Goal: Task Accomplishment & Management: Complete application form

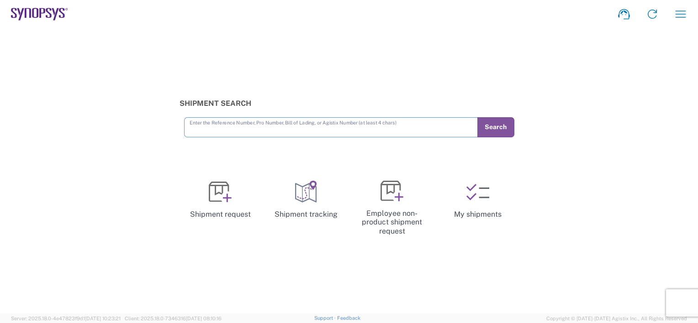
click at [413, 131] on input "text" at bounding box center [330, 127] width 283 height 16
type input "56647753"
click at [500, 126] on button "Search" at bounding box center [495, 127] width 37 height 20
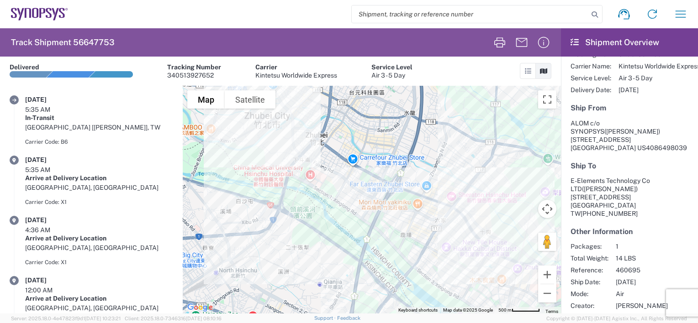
scroll to position [80, 0]
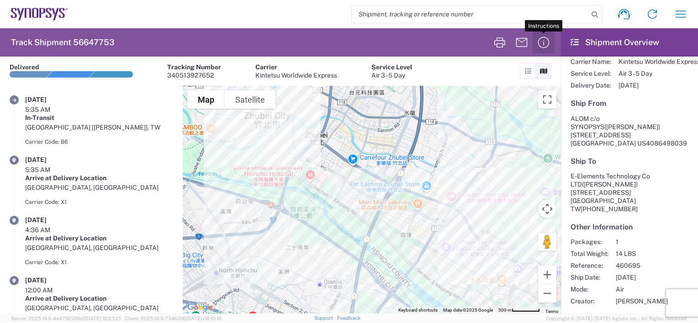
click at [546, 42] on icon "button" at bounding box center [543, 42] width 15 height 15
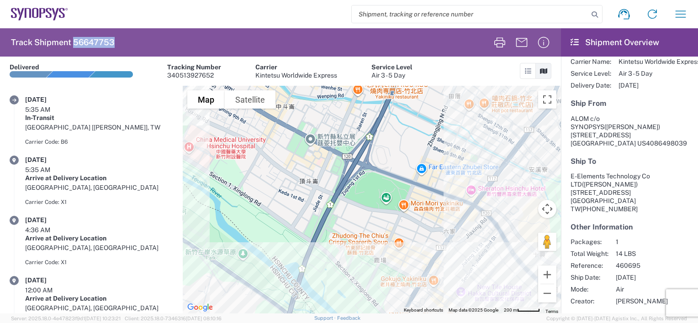
drag, startPoint x: 112, startPoint y: 41, endPoint x: 74, endPoint y: 37, distance: 38.1
click at [74, 37] on h2 "Track Shipment 56647753" at bounding box center [63, 42] width 104 height 11
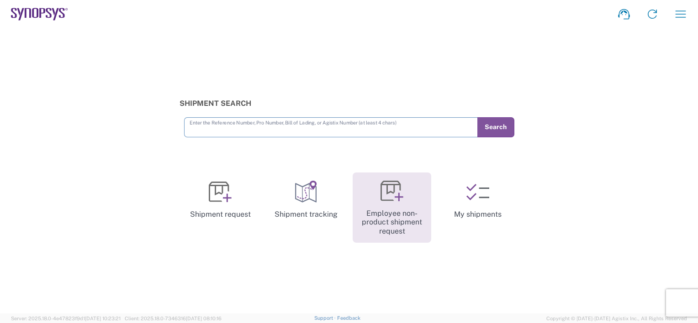
click at [409, 186] on link "Employee non-product shipment request" at bounding box center [391, 208] width 79 height 71
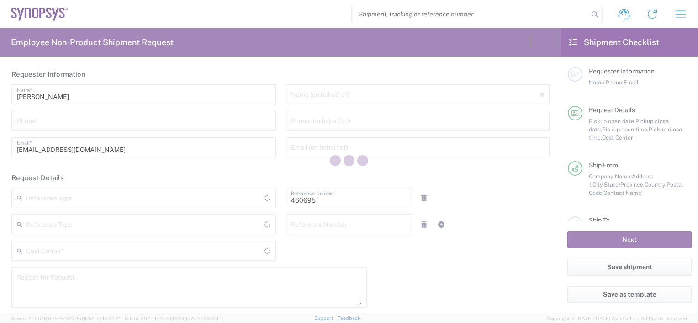
type input "[GEOGRAPHIC_DATA]"
type input "Department"
type input "US01, SDG, M, HAPSOp 460695"
type input "[US_STATE]"
type input "[GEOGRAPHIC_DATA]"
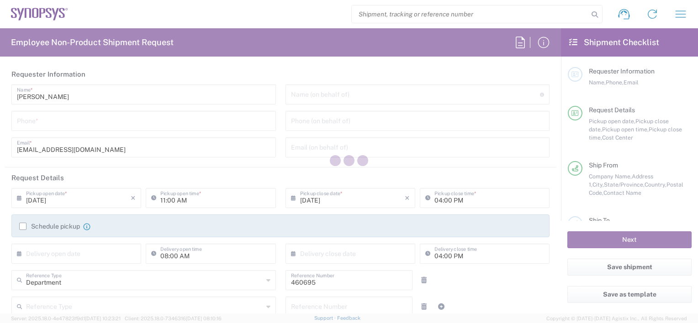
type input "Headquarters USSV"
type input "Delivered at Place"
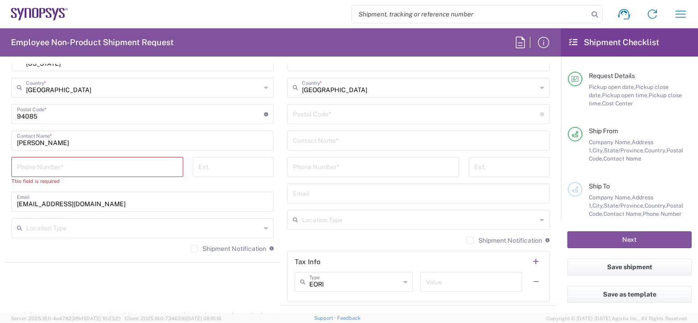
scroll to position [372, 0]
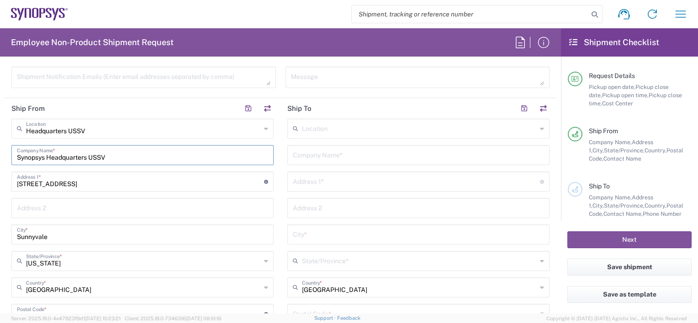
drag, startPoint x: 129, startPoint y: 151, endPoint x: 0, endPoint y: 132, distance: 130.2
click at [0, 133] on html "Shipment request Shipment tracking Employee non-product shipment request My shi…" at bounding box center [349, 161] width 698 height 323
type input "a"
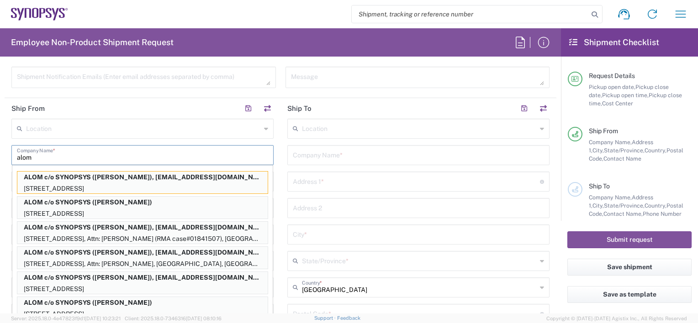
drag, startPoint x: 162, startPoint y: 281, endPoint x: 192, endPoint y: 239, distance: 52.1
click at [162, 281] on p "ALOM c/o SYNOPSYS ([PERSON_NAME]), [EMAIL_ADDRESS][DOMAIN_NAME]" at bounding box center [142, 277] width 250 height 11
type input "ALOM c/o SYNOPSYS"
type input "[STREET_ADDRESS]"
type input "Fremont"
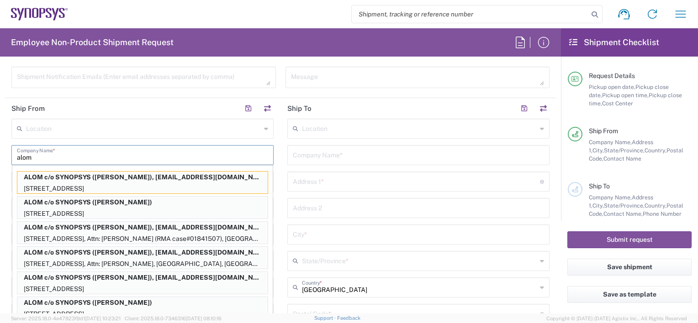
type input "94539"
type input "[PERSON_NAME]"
type input "4086498039"
type input "[EMAIL_ADDRESS][DOMAIN_NAME]"
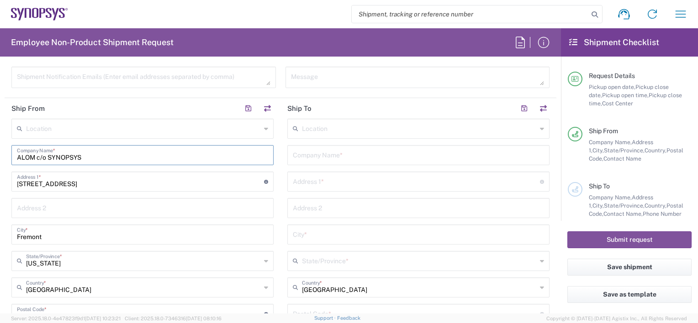
click at [345, 157] on input "text" at bounding box center [418, 155] width 251 height 16
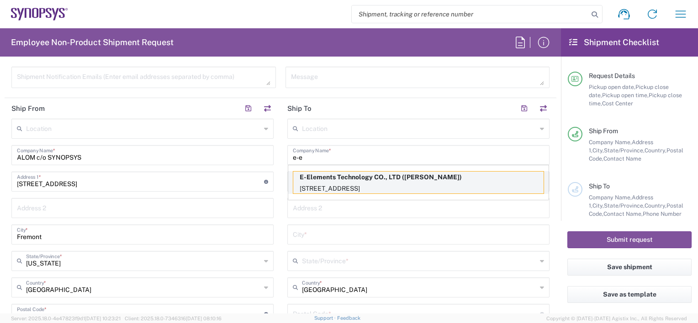
click at [382, 178] on p "E-Elements Technology CO., LTD ([PERSON_NAME])" at bounding box center [418, 177] width 250 height 11
type input "E-Elements Technology CO., LTD"
type input "[STREET_ADDRESS]"
type input "Taiwan R.O.C"
type input "[GEOGRAPHIC_DATA]"
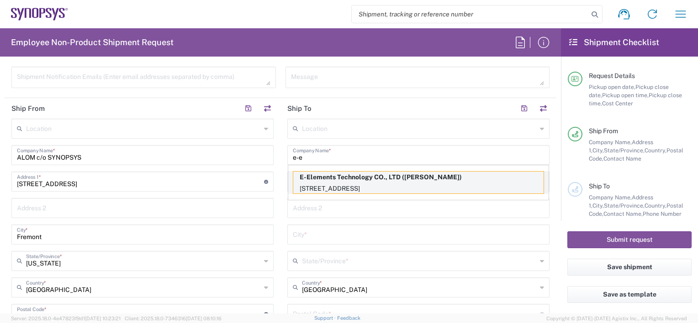
type input "[GEOGRAPHIC_DATA]"
type input "11491"
type input "[PERSON_NAME]"
type input "886-2-2791-8139"
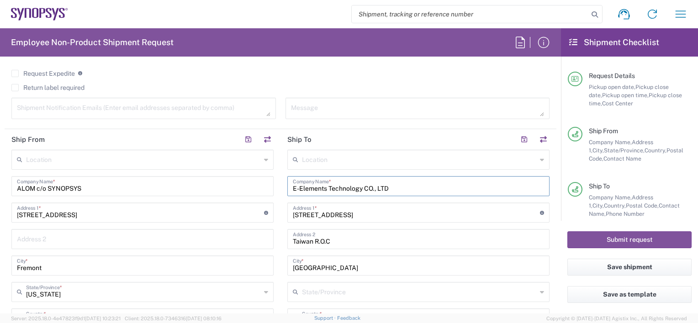
scroll to position [326, 0]
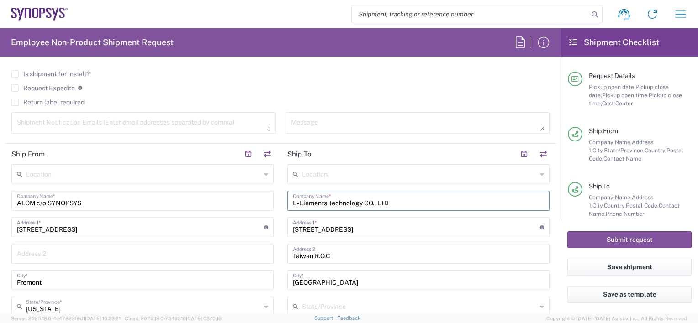
drag, startPoint x: 408, startPoint y: 200, endPoint x: 366, endPoint y: 203, distance: 41.6
click at [366, 203] on input "E-Elements Technology CO., LTD" at bounding box center [418, 200] width 251 height 16
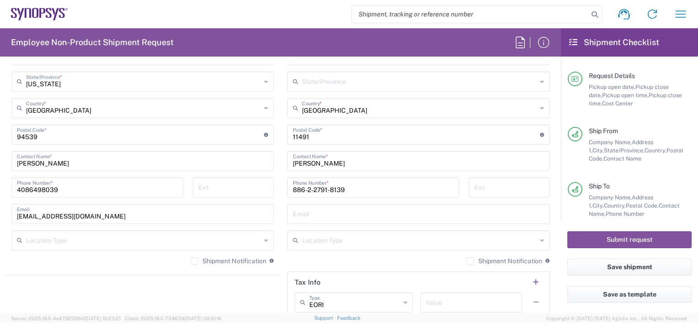
scroll to position [555, 0]
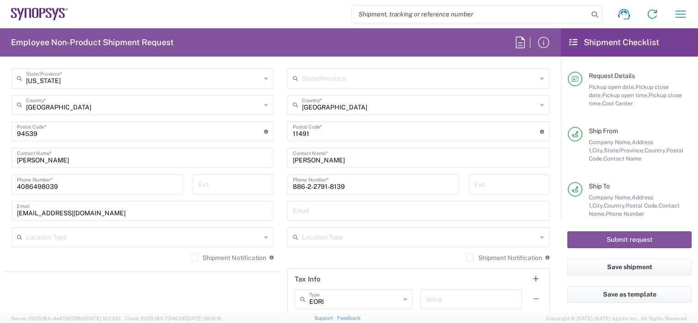
type input "E-Elements Technology"
drag, startPoint x: 338, startPoint y: 159, endPoint x: 254, endPoint y: 156, distance: 84.1
click at [254, 157] on div "Ship From Location [GEOGRAPHIC_DATA] DE04 Agrate Brianza IT01 [GEOGRAPHIC_DATA]…" at bounding box center [280, 120] width 551 height 408
type input "vita"
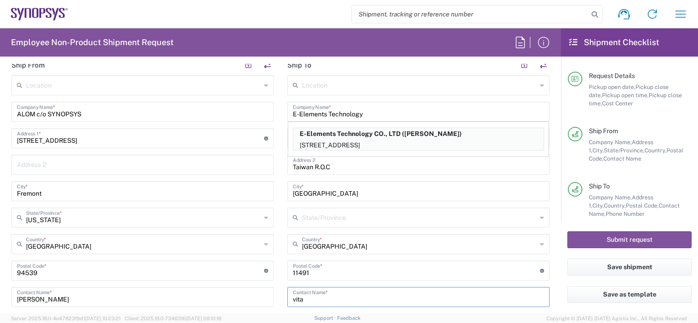
scroll to position [326, 0]
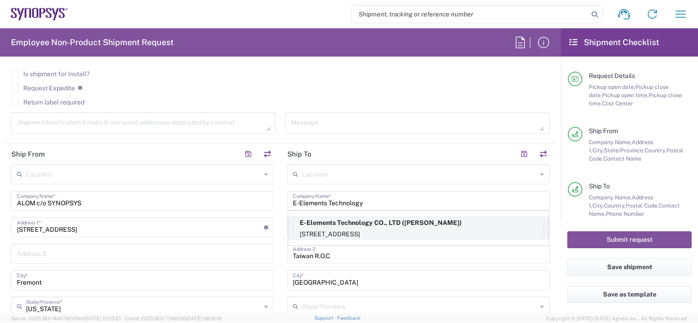
click at [390, 229] on p "[STREET_ADDRESS]" at bounding box center [418, 234] width 250 height 11
type input "E-Elements Technology CO., LTD"
type input "[PERSON_NAME]"
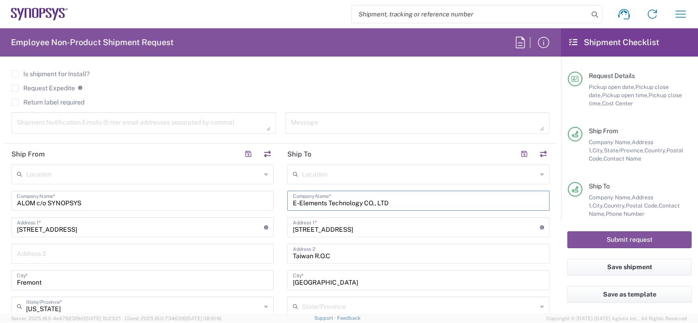
click at [423, 229] on input "[STREET_ADDRESS]" at bounding box center [416, 227] width 247 height 16
drag, startPoint x: 440, startPoint y: 230, endPoint x: 281, endPoint y: 238, distance: 159.5
paste input "[STREET_ADDRESS] R.O.C"
drag, startPoint x: 369, startPoint y: 228, endPoint x: 401, endPoint y: 232, distance: 32.2
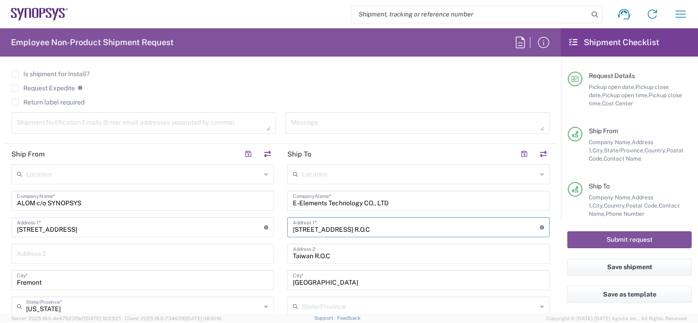
click at [401, 232] on input "[STREET_ADDRESS] R.O.C" at bounding box center [416, 227] width 247 height 16
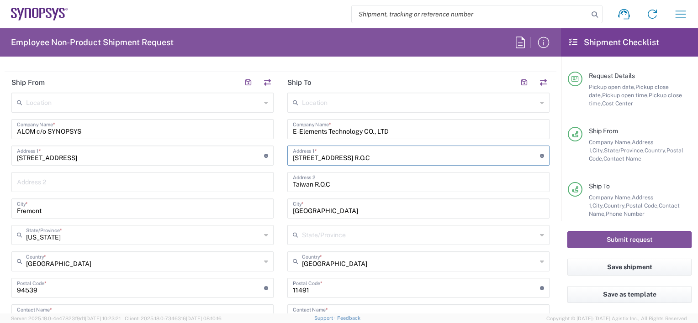
scroll to position [372, 0]
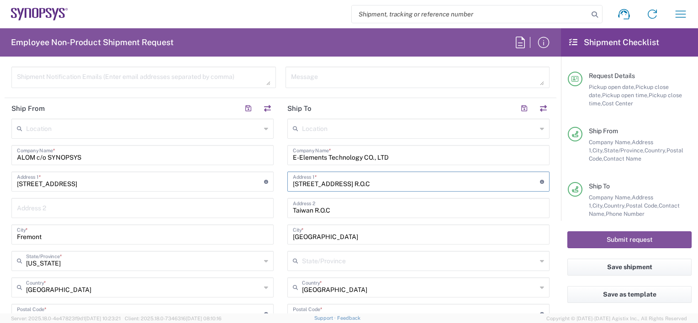
type input "[STREET_ADDRESS] R.O.C"
drag, startPoint x: 320, startPoint y: 235, endPoint x: 243, endPoint y: 232, distance: 77.7
click at [243, 232] on div "Ship From Location [GEOGRAPHIC_DATA] DE04 Agrate Brianza IT01 [GEOGRAPHIC_DATA]…" at bounding box center [280, 302] width 551 height 408
paste input "[GEOGRAPHIC_DATA]"
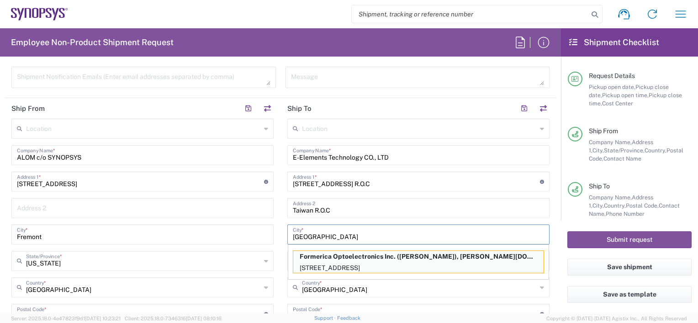
type input "[GEOGRAPHIC_DATA]"
drag, startPoint x: 451, startPoint y: 183, endPoint x: 406, endPoint y: 182, distance: 45.2
click at [406, 182] on input "[STREET_ADDRESS] R.O.C" at bounding box center [416, 181] width 247 height 16
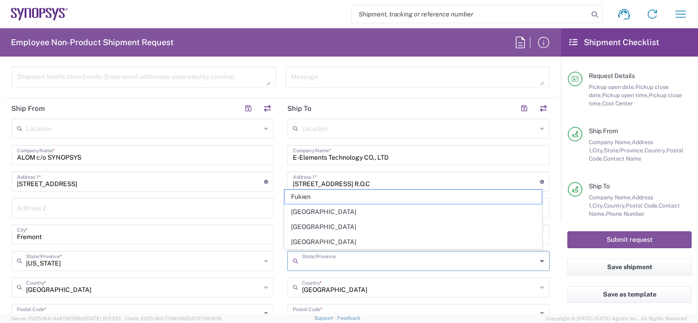
click at [316, 261] on input "text" at bounding box center [419, 260] width 235 height 16
paste input "[GEOGRAPHIC_DATA]"
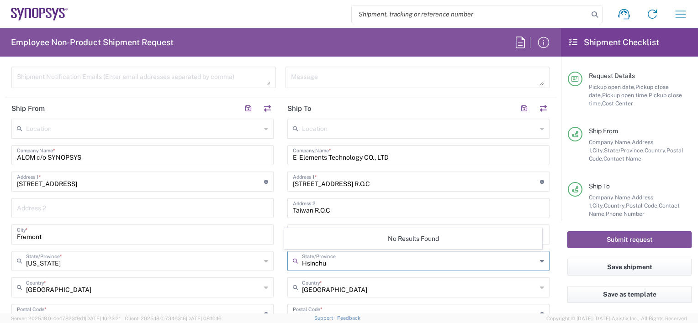
type input "Hsinchu"
click at [280, 241] on main "Location [GEOGRAPHIC_DATA] DE04 Agrate Brianza IT01 [GEOGRAPHIC_DATA] DE02 [GEO…" at bounding box center [418, 310] width 276 height 383
drag, startPoint x: 472, startPoint y: 181, endPoint x: 455, endPoint y: 182, distance: 17.4
click at [455, 182] on input "[STREET_ADDRESS] R.O.C" at bounding box center [416, 181] width 247 height 16
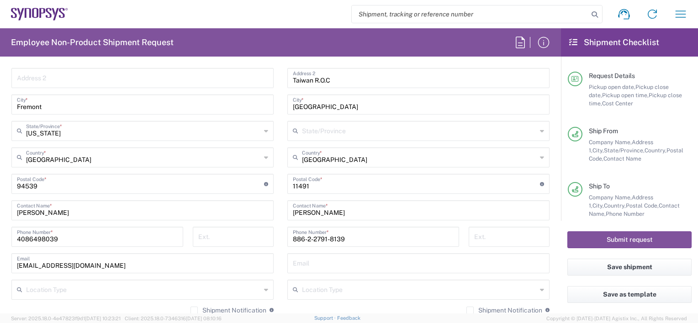
scroll to position [509, 0]
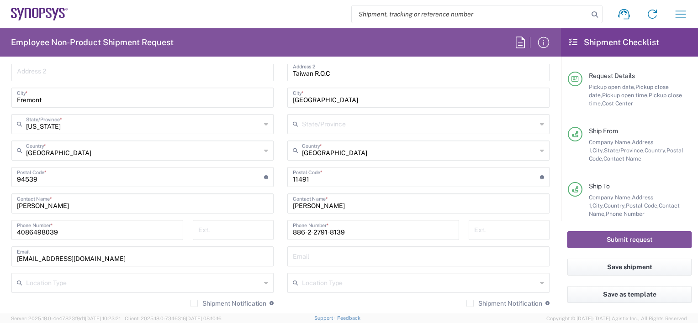
click at [327, 181] on input "undefined" at bounding box center [416, 176] width 247 height 16
drag, startPoint x: 331, startPoint y: 180, endPoint x: 264, endPoint y: 182, distance: 66.7
click at [267, 182] on div "Ship From Location [GEOGRAPHIC_DATA] DE04 Agrate Brianza IT01 [GEOGRAPHIC_DATA]…" at bounding box center [280, 165] width 551 height 408
paste input "30272"
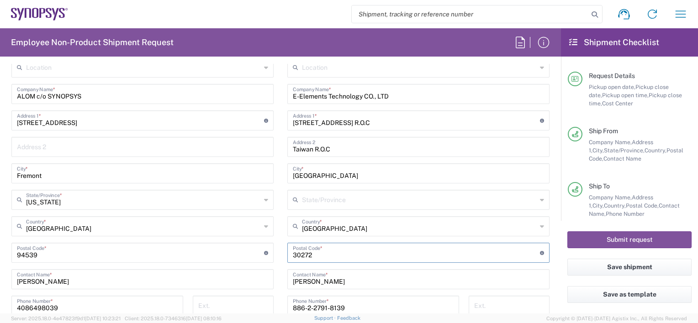
scroll to position [418, 0]
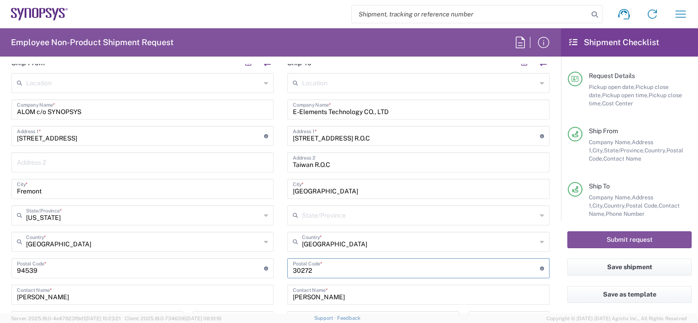
type input "30272"
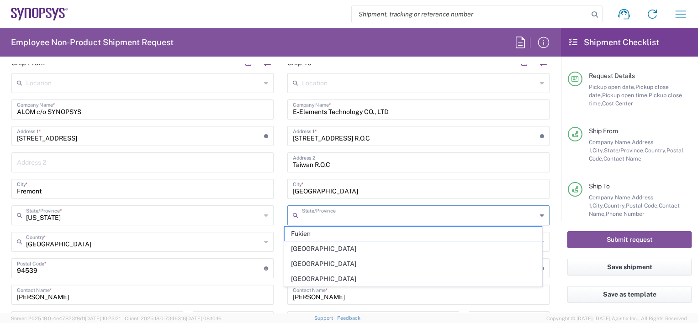
click at [321, 211] on input "text" at bounding box center [419, 215] width 235 height 16
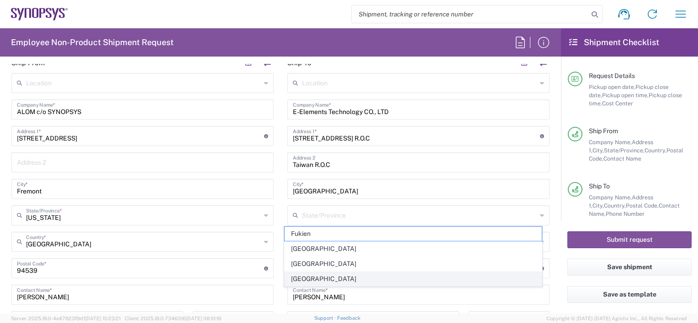
click at [308, 278] on span "[GEOGRAPHIC_DATA]" at bounding box center [412, 279] width 257 height 14
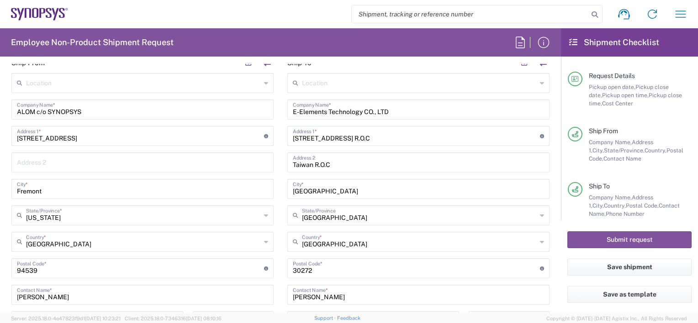
click at [341, 220] on input "[GEOGRAPHIC_DATA]" at bounding box center [419, 215] width 235 height 16
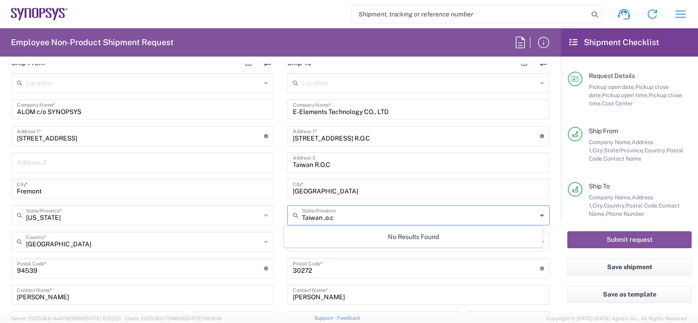
type input "Taiwan .o.c"
click at [404, 201] on div "Location [GEOGRAPHIC_DATA] DE04 Agrate Brianza IT01 [GEOGRAPHIC_DATA] DE02 [GEO…" at bounding box center [418, 264] width 262 height 383
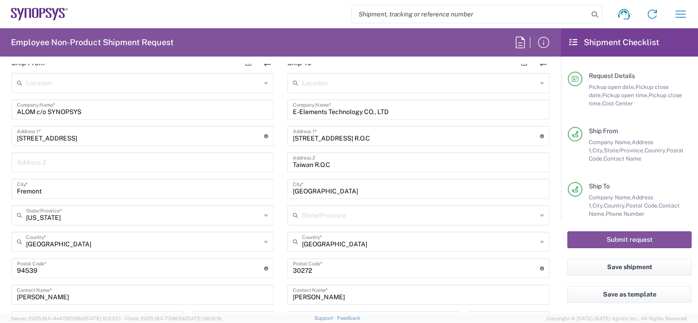
type input "[GEOGRAPHIC_DATA]"
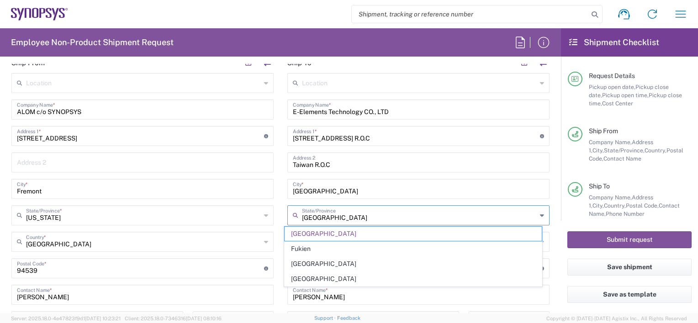
click at [338, 214] on input "[GEOGRAPHIC_DATA]" at bounding box center [419, 215] width 235 height 16
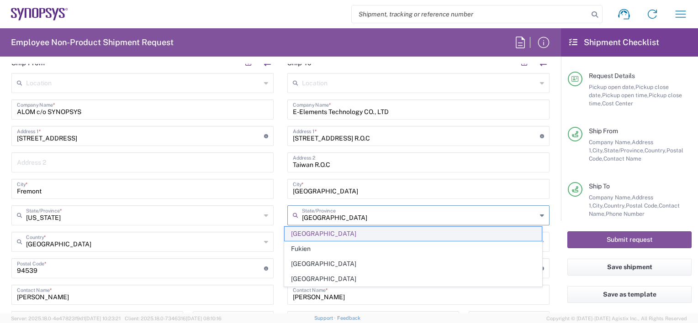
click at [328, 237] on span "[GEOGRAPHIC_DATA]" at bounding box center [412, 234] width 257 height 14
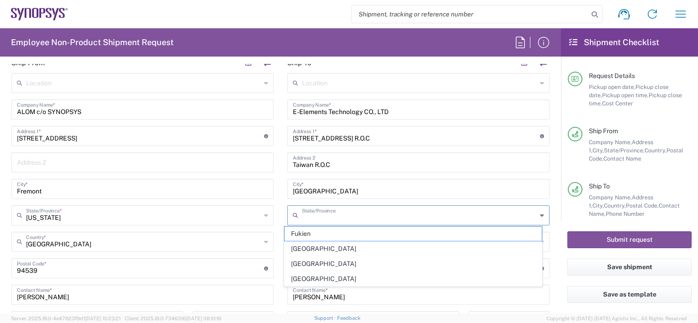
drag, startPoint x: 327, startPoint y: 214, endPoint x: 336, endPoint y: 209, distance: 10.6
click at [327, 214] on input "text" at bounding box center [419, 215] width 235 height 16
click at [344, 208] on input "text" at bounding box center [419, 215] width 235 height 16
click at [540, 212] on icon at bounding box center [542, 215] width 4 height 15
click at [540, 213] on icon at bounding box center [542, 215] width 4 height 15
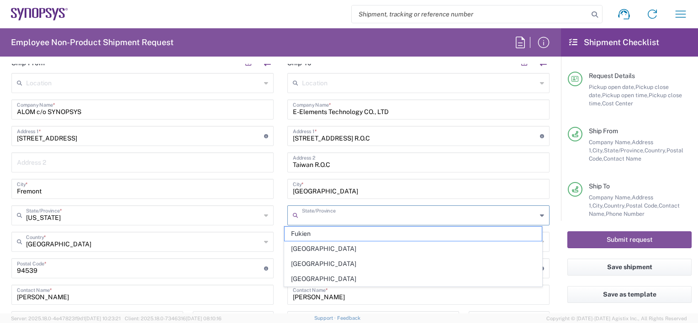
click at [280, 200] on main "Location [GEOGRAPHIC_DATA] DE04 Agrate Brianza IT01 [GEOGRAPHIC_DATA] DE02 [GEO…" at bounding box center [418, 264] width 276 height 383
click at [350, 215] on input "text" at bounding box center [419, 215] width 235 height 16
type input "h"
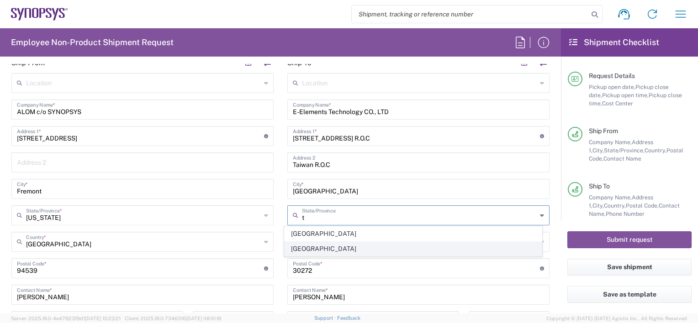
click at [329, 244] on span "[GEOGRAPHIC_DATA]" at bounding box center [412, 249] width 257 height 14
type input "[GEOGRAPHIC_DATA]"
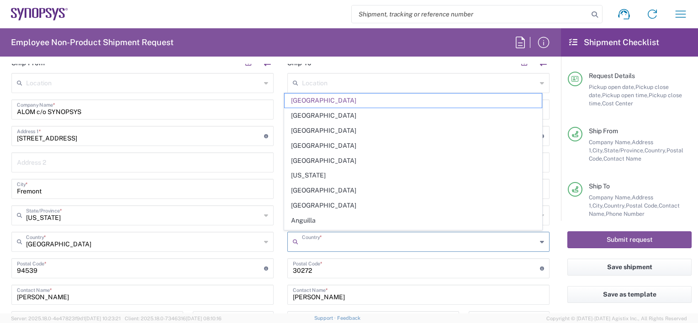
drag, startPoint x: 331, startPoint y: 243, endPoint x: 258, endPoint y: 242, distance: 73.5
click at [258, 242] on div "Ship From Location [GEOGRAPHIC_DATA] DE04 Agrate Brianza IT01 [GEOGRAPHIC_DATA]…" at bounding box center [280, 256] width 551 height 408
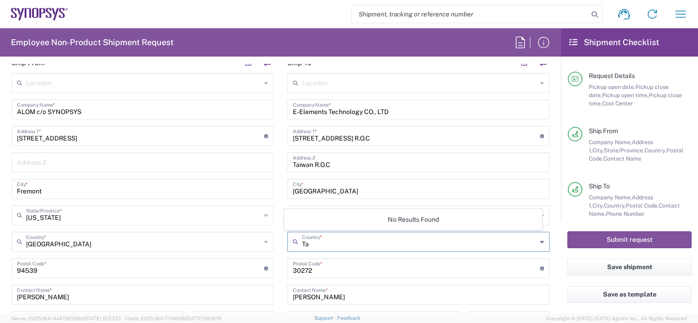
type input "T"
type input "h"
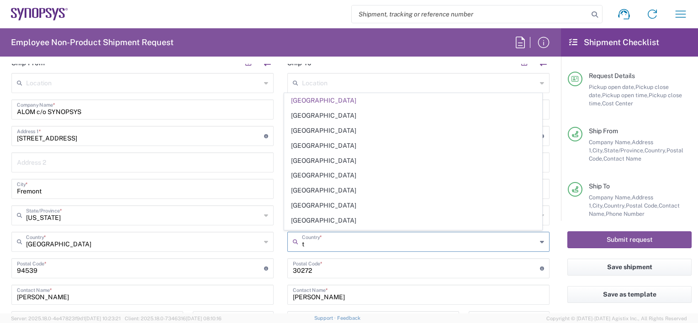
type input "[GEOGRAPHIC_DATA]"
type input "035670889"
type input "[EMAIL_ADDRESS][DOMAIN_NAME]"
type input "Hsinchu"
type input "[EMAIL_ADDRESS][DOMAIN_NAME]"
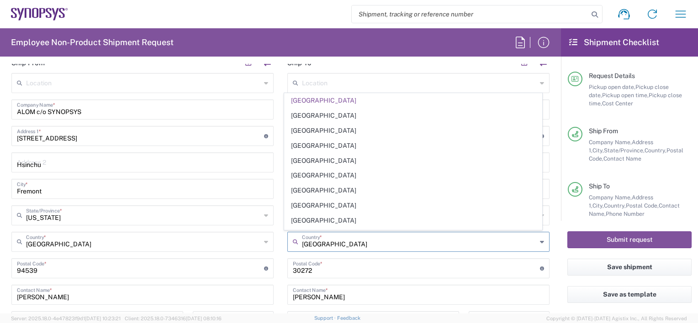
click at [275, 216] on main "Location [GEOGRAPHIC_DATA] DE04 Agrate Brianza IT01 [GEOGRAPHIC_DATA] DE02 [GEO…" at bounding box center [143, 239] width 276 height 332
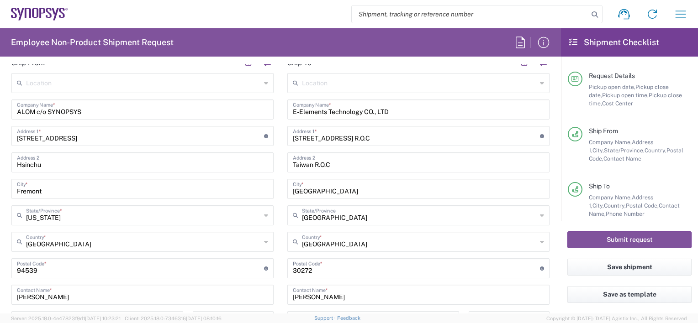
click at [323, 236] on input "[GEOGRAPHIC_DATA]" at bounding box center [419, 241] width 235 height 16
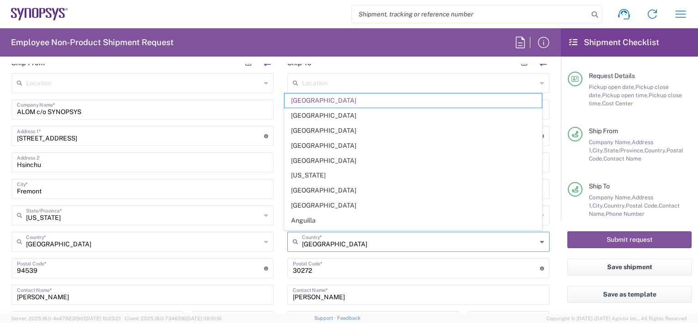
click at [325, 240] on input "[GEOGRAPHIC_DATA]" at bounding box center [419, 241] width 235 height 16
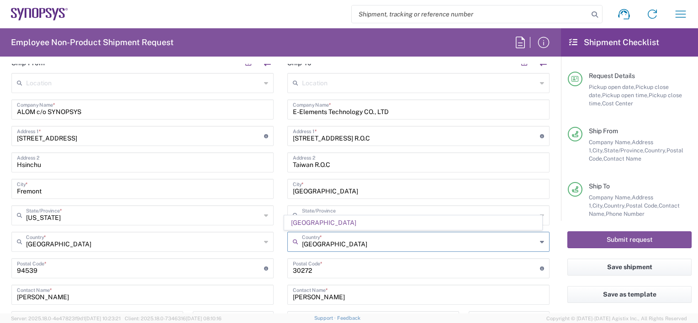
type input "[GEOGRAPHIC_DATA]"
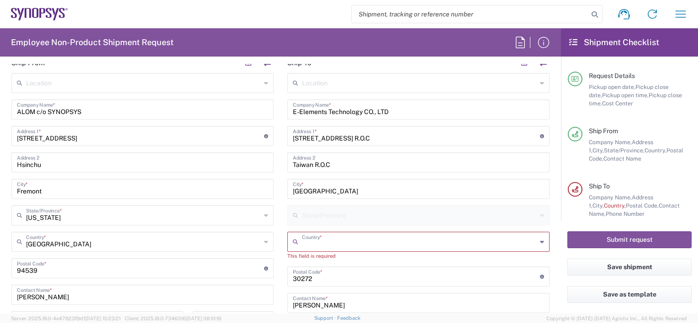
click at [274, 240] on main "Location [GEOGRAPHIC_DATA] DE04 Agrate Brianza IT01 [GEOGRAPHIC_DATA] DE02 [GEO…" at bounding box center [143, 239] width 276 height 332
click at [334, 243] on input "text" at bounding box center [419, 241] width 235 height 16
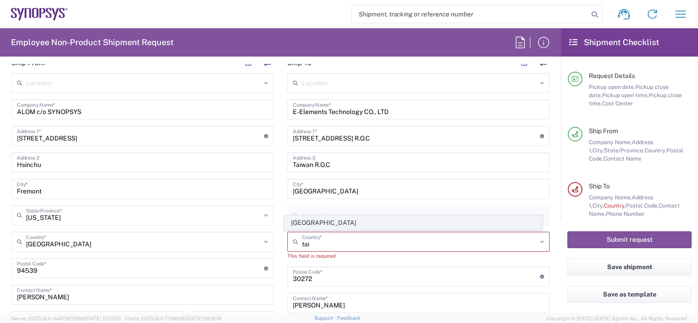
click at [309, 221] on span "[GEOGRAPHIC_DATA]" at bounding box center [412, 223] width 257 height 14
type input "[GEOGRAPHIC_DATA]"
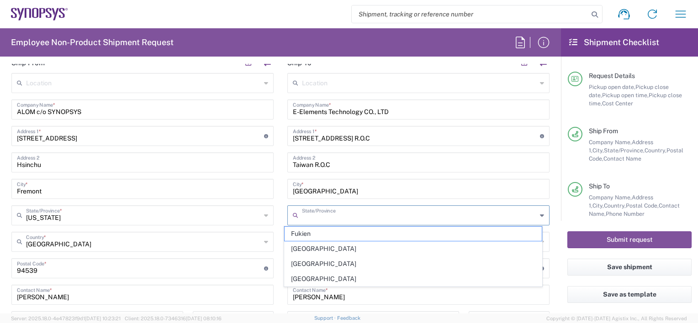
click at [307, 216] on input "text" at bounding box center [419, 215] width 235 height 16
drag, startPoint x: 407, startPoint y: 135, endPoint x: 453, endPoint y: 138, distance: 46.2
click at [453, 138] on input "[STREET_ADDRESS] R.O.C" at bounding box center [416, 135] width 247 height 16
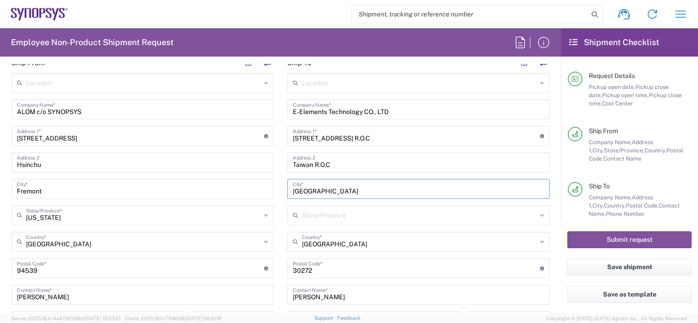
click at [331, 189] on input "[GEOGRAPHIC_DATA]" at bounding box center [418, 188] width 251 height 16
click at [342, 162] on input "Taiwan R.O.C" at bounding box center [418, 162] width 251 height 16
drag, startPoint x: 196, startPoint y: 161, endPoint x: 179, endPoint y: 158, distance: 17.0
click at [180, 159] on div "Ship From Location [GEOGRAPHIC_DATA] DE04 Agrate Brianza IT01 [GEOGRAPHIC_DATA]…" at bounding box center [280, 256] width 551 height 408
paste input "[GEOGRAPHIC_DATA]"
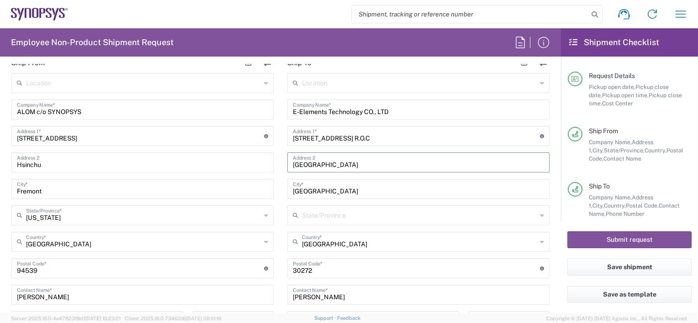
type input "[GEOGRAPHIC_DATA]"
drag, startPoint x: 520, startPoint y: 134, endPoint x: 367, endPoint y: 132, distance: 152.5
click at [367, 132] on input "[STREET_ADDRESS] R.O.C" at bounding box center [416, 135] width 247 height 16
type input "[STREET_ADDRESS]"
click at [343, 176] on div "Location [GEOGRAPHIC_DATA] DE04 Agrate Brianza IT01 [GEOGRAPHIC_DATA] DE02 [GEO…" at bounding box center [418, 264] width 262 height 383
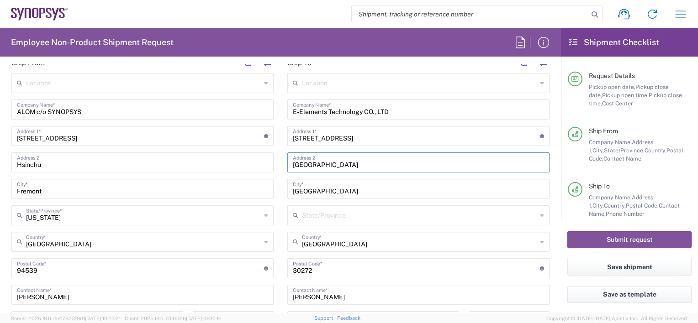
drag, startPoint x: 341, startPoint y: 160, endPoint x: 242, endPoint y: 155, distance: 99.7
click at [242, 155] on div "Ship From Location [GEOGRAPHIC_DATA] DE04 Agrate Brianza IT01 [GEOGRAPHIC_DATA]…" at bounding box center [280, 256] width 551 height 408
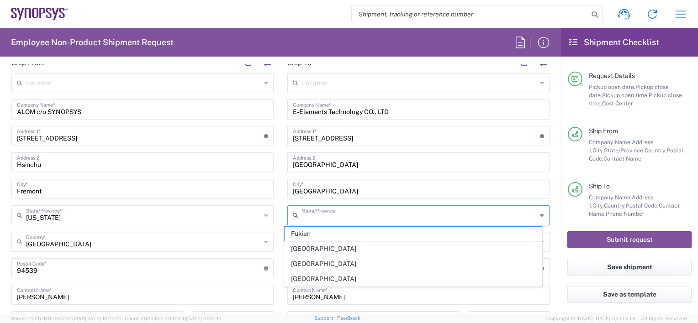
click at [308, 211] on input "text" at bounding box center [419, 215] width 235 height 16
paste input "[GEOGRAPHIC_DATA]"
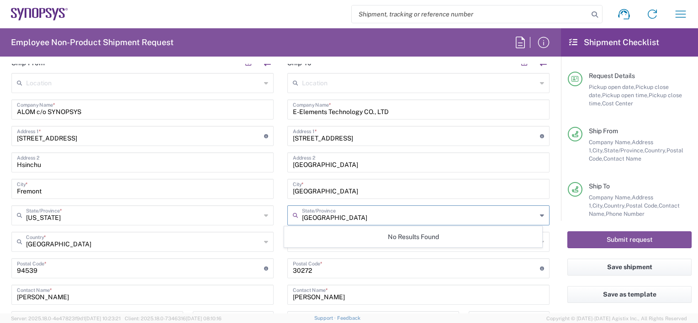
type input "[GEOGRAPHIC_DATA]"
click at [415, 200] on div "Location [GEOGRAPHIC_DATA] DE04 Agrate Brianza IT01 [GEOGRAPHIC_DATA] DE02 [GEO…" at bounding box center [418, 264] width 262 height 383
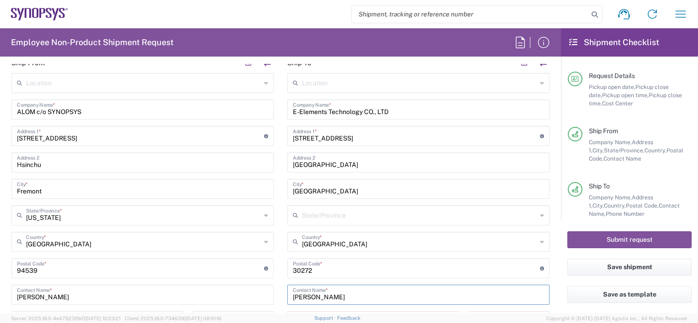
drag, startPoint x: 329, startPoint y: 294, endPoint x: 255, endPoint y: 294, distance: 73.5
click at [256, 294] on div "Ship From Location [GEOGRAPHIC_DATA] DE04 Agrate Brianza IT01 [GEOGRAPHIC_DATA]…" at bounding box center [280, 256] width 551 height 408
paste input "Vita"
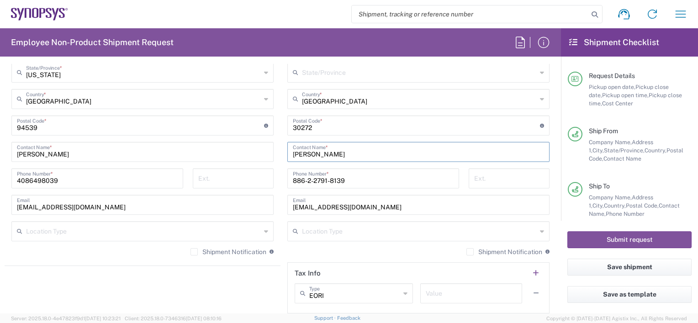
scroll to position [555, 0]
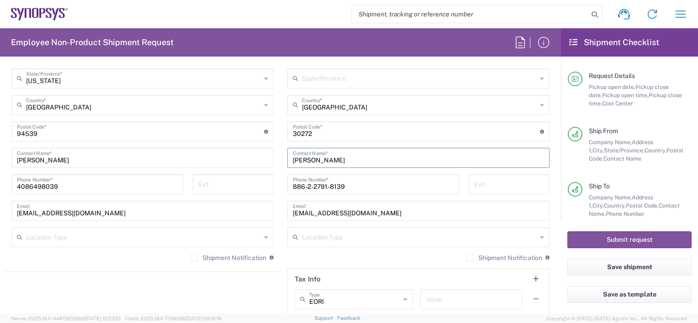
type input "[PERSON_NAME]"
click at [356, 181] on input "886-2-2791-8139" at bounding box center [373, 184] width 161 height 16
drag, startPoint x: 355, startPoint y: 183, endPoint x: 167, endPoint y: 177, distance: 188.6
click at [168, 177] on div "Ship From Location [GEOGRAPHIC_DATA] DE04 Agrate Brianza IT01 [GEOGRAPHIC_DATA]…" at bounding box center [280, 120] width 551 height 408
paste input "[PHONE_NUMBER]"
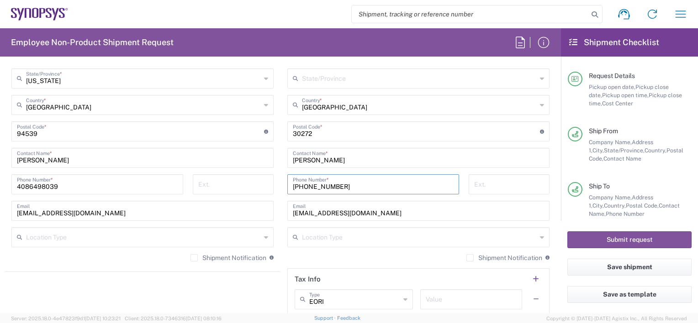
type input "[PHONE_NUMBER]"
click at [334, 213] on input "[EMAIL_ADDRESS][DOMAIN_NAME]" at bounding box center [418, 210] width 251 height 16
drag, startPoint x: 392, startPoint y: 208, endPoint x: 67, endPoint y: 196, distance: 325.7
click at [67, 196] on div "Ship From Location [GEOGRAPHIC_DATA] DE04 Agrate Brianza IT01 [GEOGRAPHIC_DATA]…" at bounding box center [280, 120] width 551 height 408
paste input "[EMAIL_ADDRESS][PERSON_NAME][DOMAIN_NAME]"
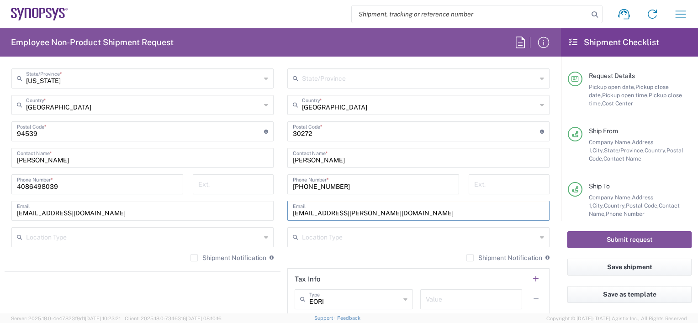
type input "[EMAIL_ADDRESS][PERSON_NAME][DOMAIN_NAME]"
click at [395, 221] on div "Location [GEOGRAPHIC_DATA] DE04 Agrate Brianza IT01 [GEOGRAPHIC_DATA] DE02 [GEO…" at bounding box center [418, 127] width 262 height 383
click at [298, 256] on div "Shipment Notification If checked, a shipment notification email will be sent to…" at bounding box center [418, 261] width 262 height 15
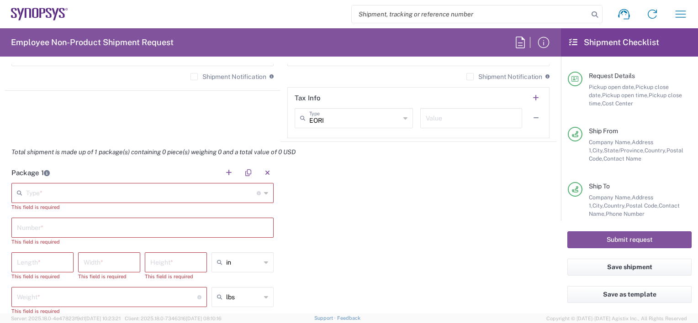
scroll to position [737, 0]
click at [95, 190] on input "text" at bounding box center [141, 191] width 231 height 16
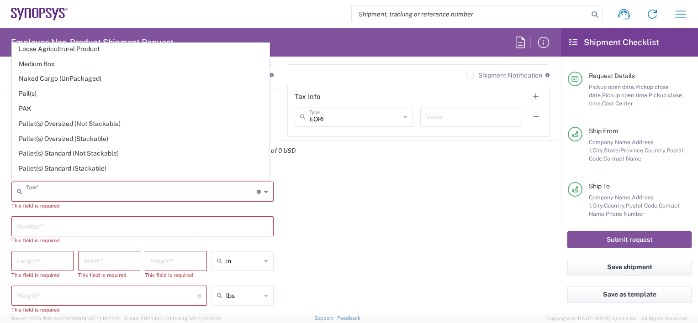
scroll to position [425, 0]
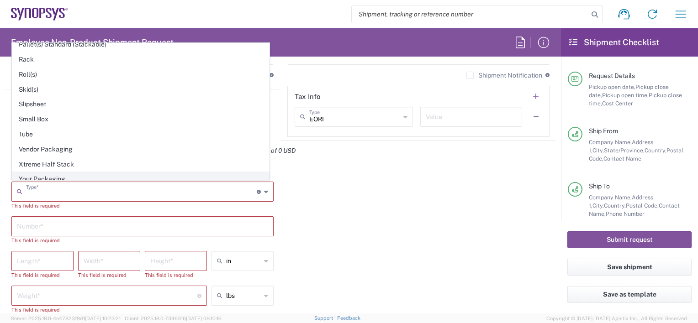
click at [31, 174] on span "Your Packaging" at bounding box center [140, 179] width 257 height 14
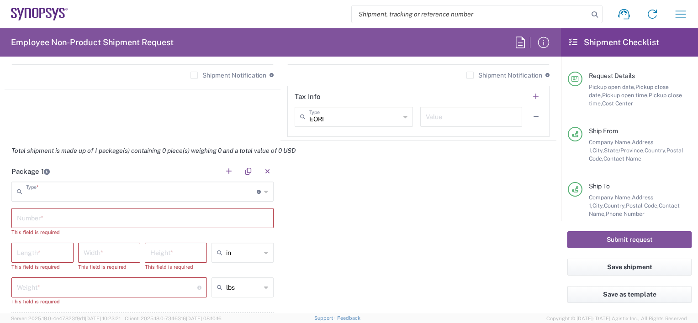
type input "Your Packaging"
click at [42, 219] on input "text" at bounding box center [142, 218] width 251 height 16
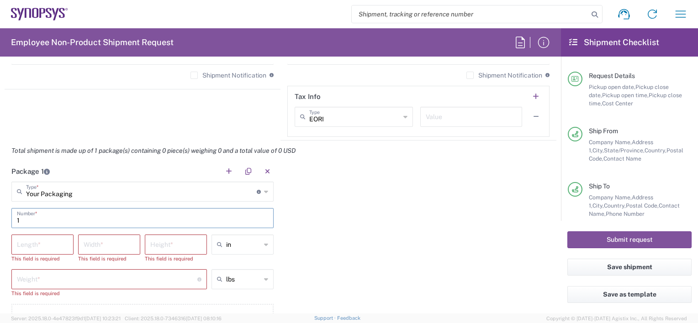
type input "1"
click at [32, 241] on input "number" at bounding box center [42, 244] width 51 height 16
type input "16"
click at [105, 245] on input "number" at bounding box center [109, 244] width 51 height 16
type input "14"
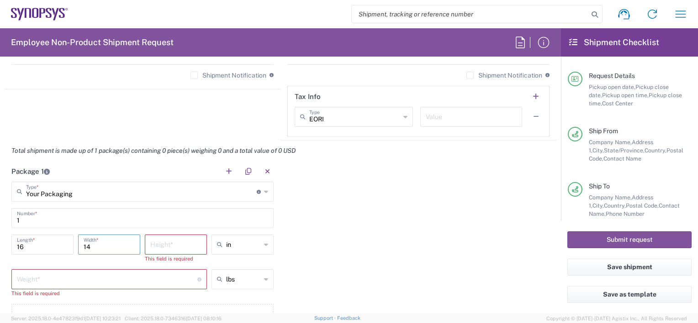
click at [172, 243] on input "number" at bounding box center [175, 244] width 51 height 16
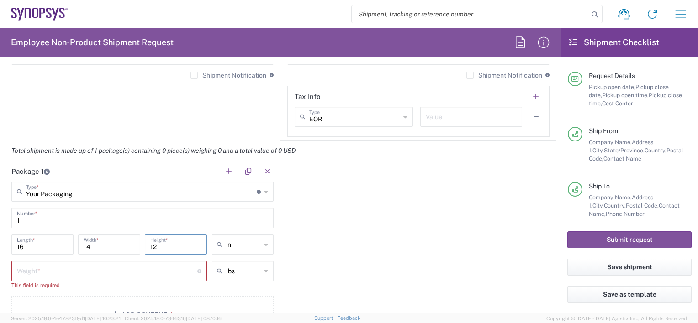
type input "12"
